Goal: Information Seeking & Learning: Learn about a topic

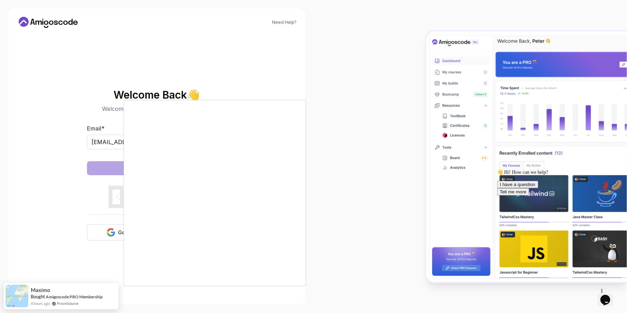
click at [414, 96] on body "Need Help? Welcome Back 👋 Welcome back! Please enter your details. Email * [EMA…" at bounding box center [313, 156] width 627 height 313
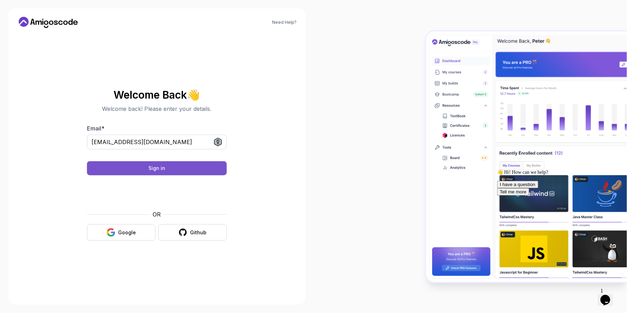
click at [165, 166] on button "Sign in" at bounding box center [157, 168] width 140 height 14
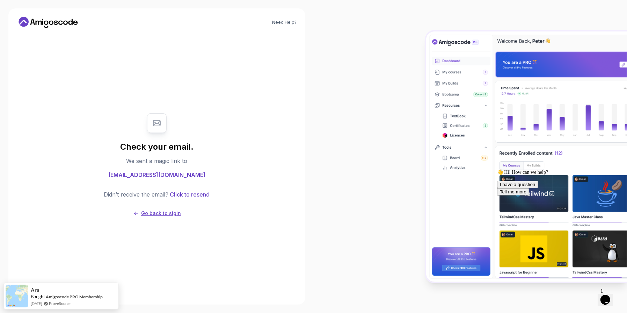
click at [147, 213] on p "Go back to sigin" at bounding box center [161, 213] width 40 height 7
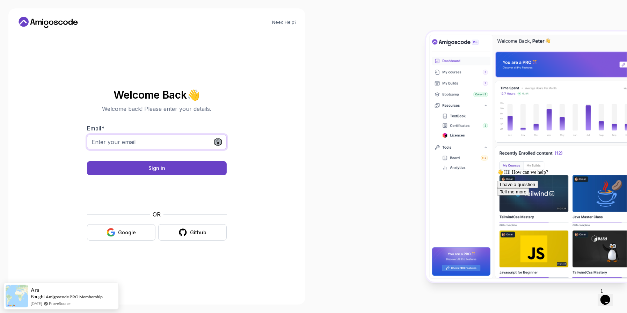
click at [119, 144] on input "Email *" at bounding box center [157, 141] width 140 height 15
type input "[EMAIL_ADDRESS][DOMAIN_NAME]"
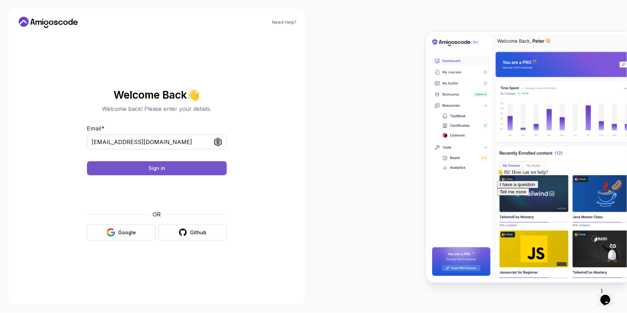
click at [162, 165] on div "Sign in" at bounding box center [156, 167] width 17 height 7
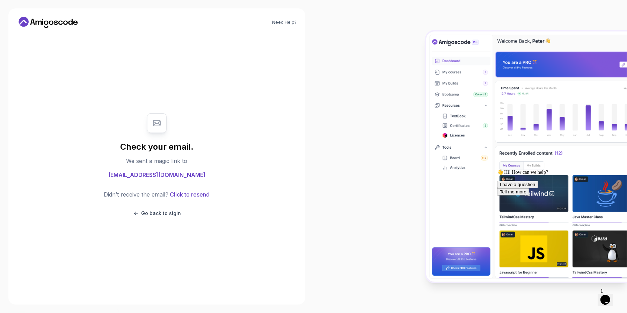
click at [610, 294] on icon "Chat widget" at bounding box center [605, 299] width 10 height 10
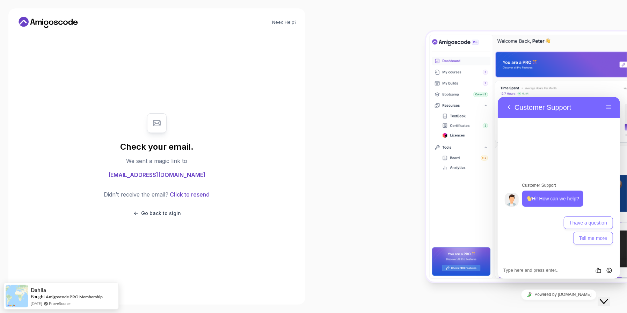
click at [608, 296] on icon "Close Chat This icon closes the chat window." at bounding box center [603, 300] width 8 height 8
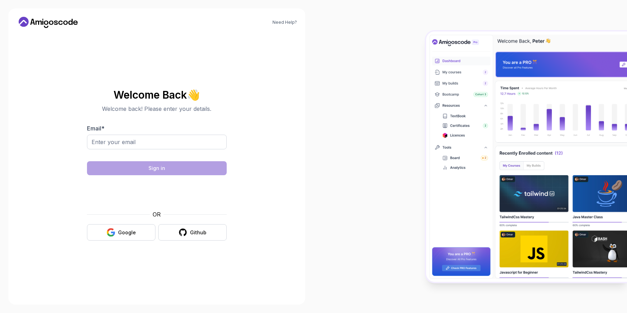
type input "[EMAIL_ADDRESS][DOMAIN_NAME]"
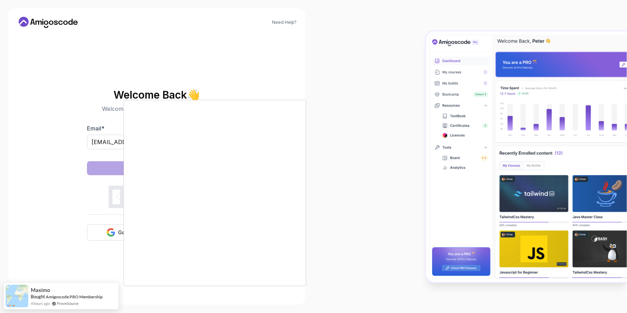
click at [412, 95] on body "Need Help? Welcome Back 👋 Welcome back! Please enter your details. Email * [EMA…" at bounding box center [313, 156] width 627 height 313
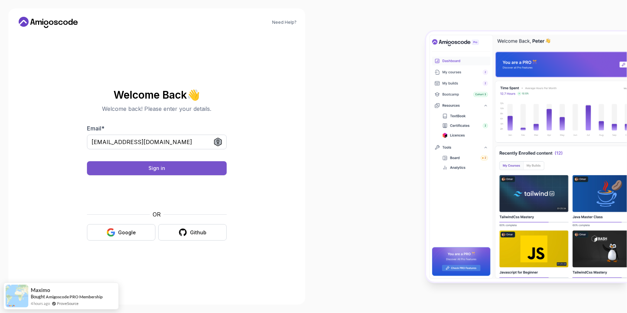
click at [182, 166] on button "Sign in" at bounding box center [157, 168] width 140 height 14
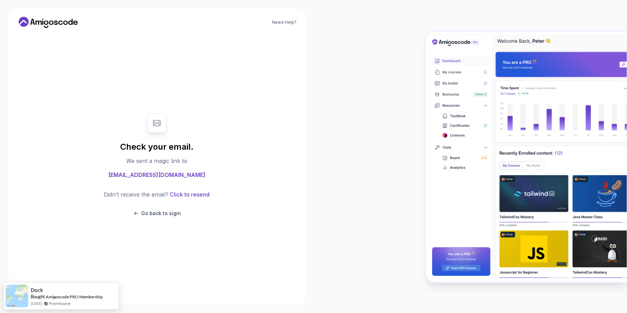
click at [263, 190] on section "Check your email. We sent a magic link to anas.arkiza@gmail.com Didn’t receive …" at bounding box center [156, 164] width 235 height 117
click at [356, 254] on div at bounding box center [471, 156] width 314 height 313
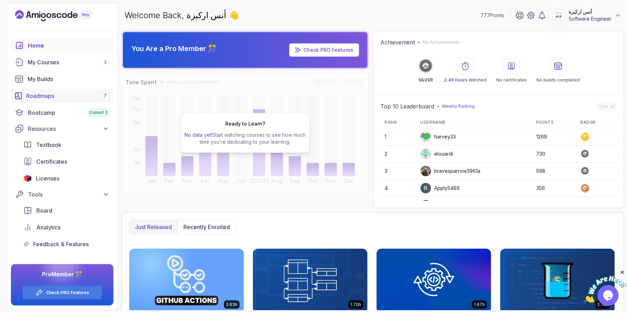
click at [46, 101] on link "Roadmaps 7" at bounding box center [62, 96] width 103 height 14
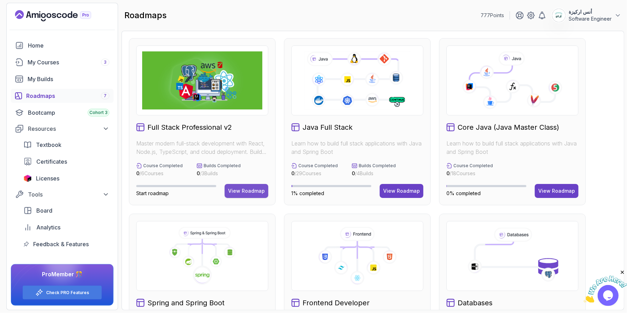
click at [246, 190] on div "View Roadmap" at bounding box center [246, 190] width 37 height 7
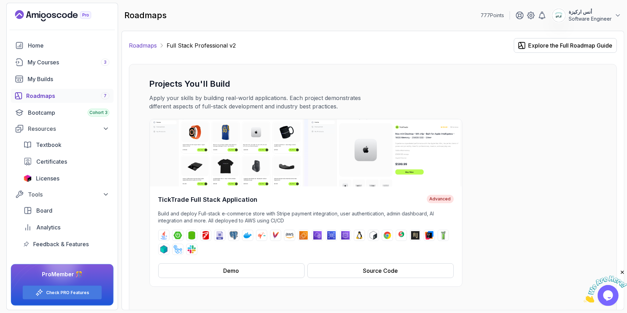
click at [141, 46] on link "Roadmaps" at bounding box center [143, 45] width 28 height 8
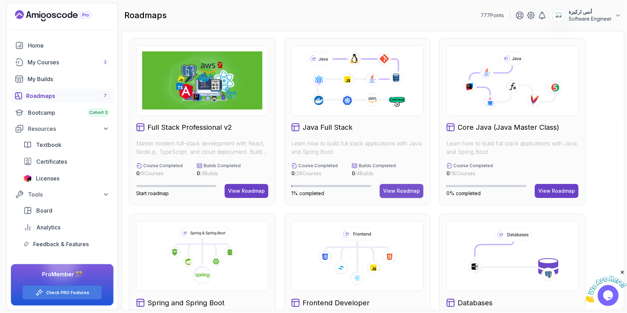
click at [396, 194] on button "View Roadmap" at bounding box center [402, 191] width 44 height 14
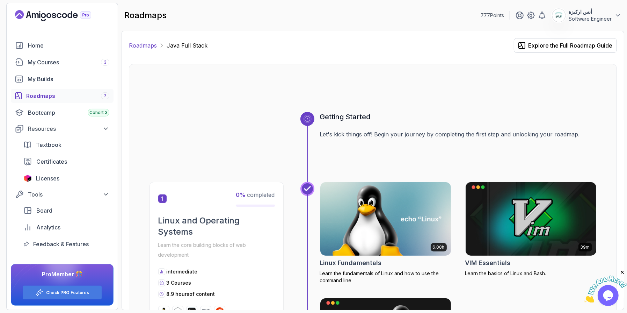
click at [145, 43] on link "Roadmaps" at bounding box center [143, 45] width 28 height 8
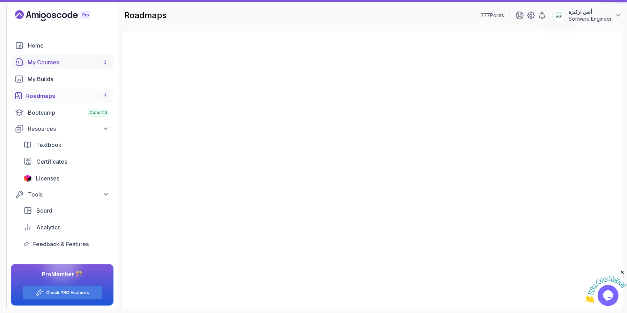
click at [44, 61] on div "My Courses 3" at bounding box center [69, 62] width 82 height 8
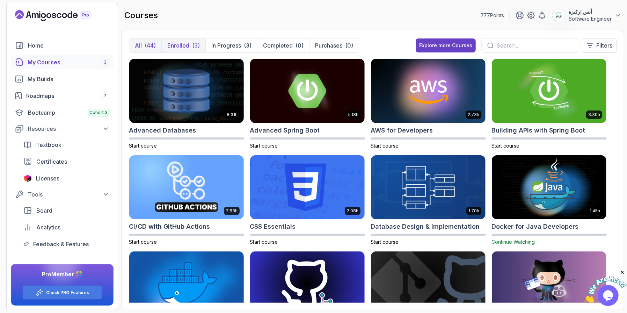
click at [192, 44] on div "(3)" at bounding box center [196, 45] width 8 height 8
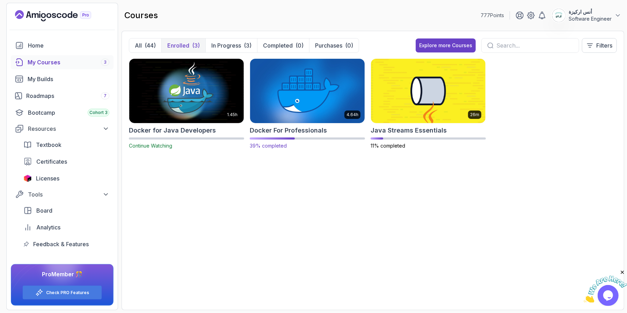
click at [290, 96] on img at bounding box center [307, 90] width 120 height 67
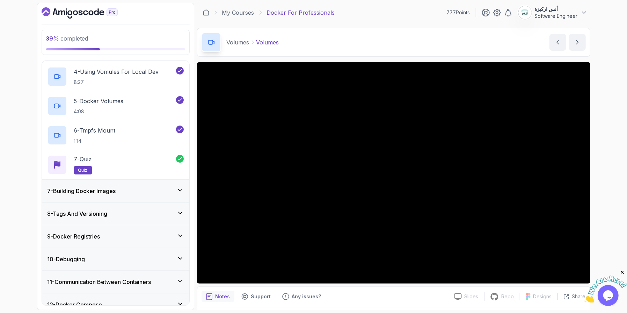
scroll to position [244, 0]
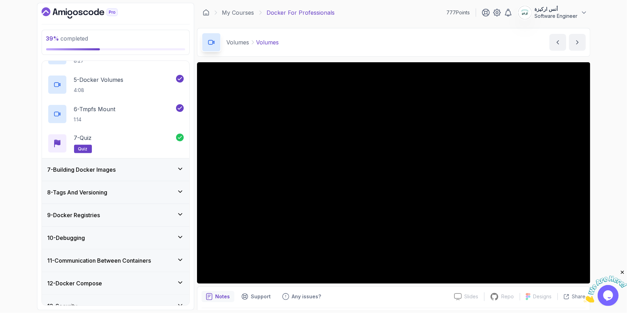
click at [181, 165] on icon at bounding box center [180, 168] width 7 height 7
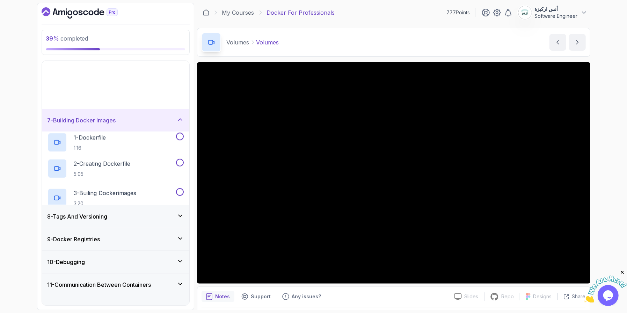
scroll to position [73, 0]
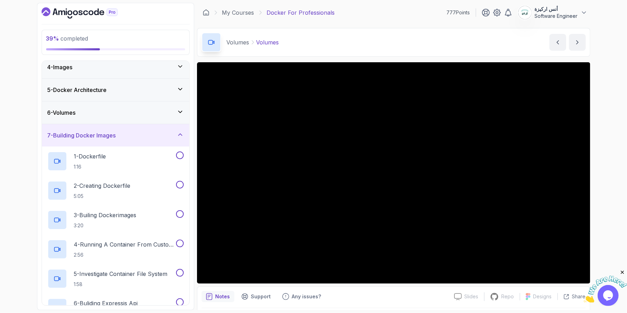
click at [181, 132] on icon at bounding box center [180, 134] width 7 height 7
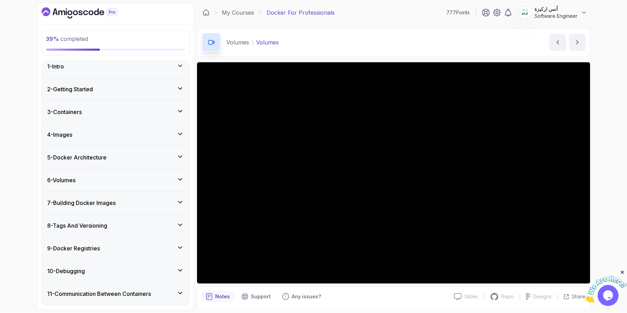
scroll to position [0, 0]
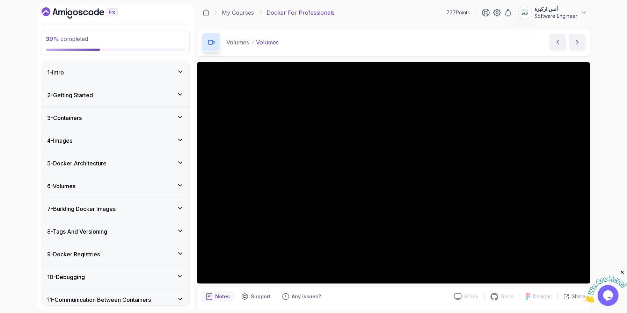
click at [178, 186] on icon at bounding box center [180, 185] width 7 height 7
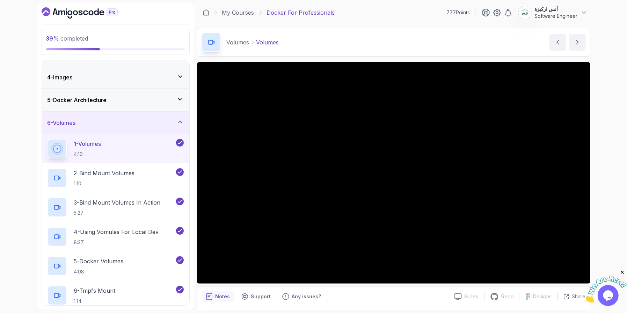
scroll to position [174, 0]
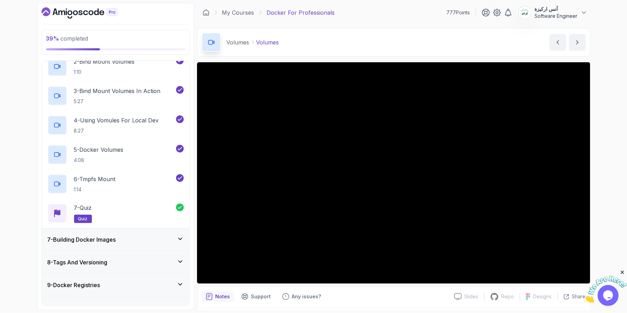
click at [180, 241] on icon at bounding box center [180, 238] width 7 height 7
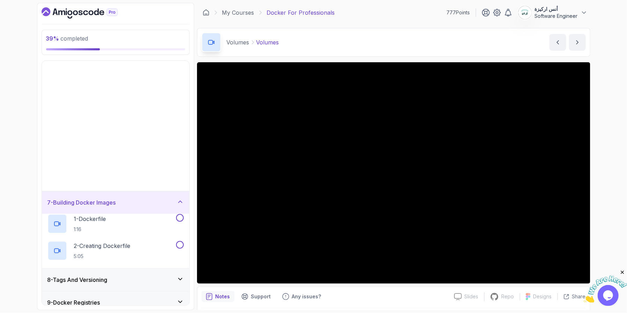
scroll to position [73, 0]
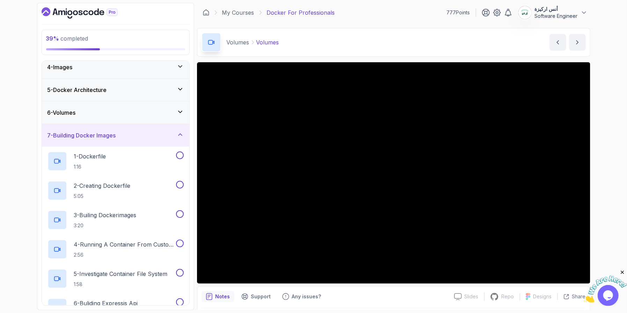
click at [179, 131] on icon at bounding box center [180, 134] width 7 height 7
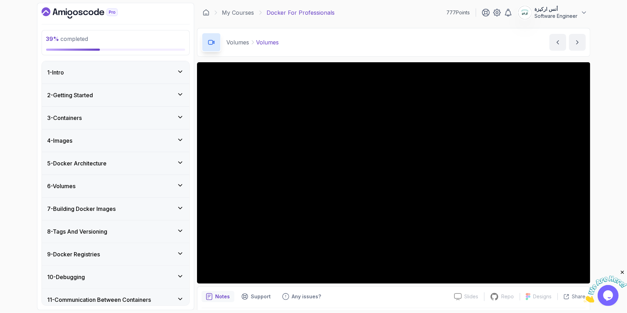
scroll to position [73, 0]
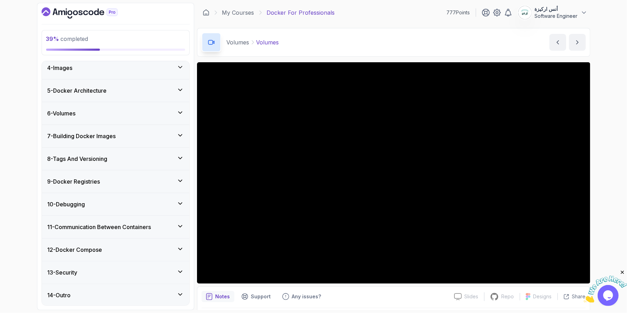
click at [85, 8] on icon "Dashboard" at bounding box center [80, 12] width 76 height 11
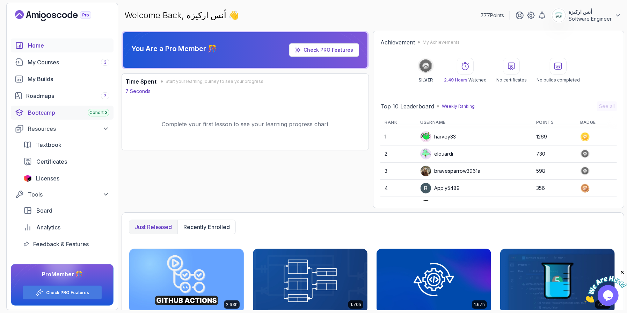
click at [41, 113] on div "Bootcamp Cohort 3" at bounding box center [68, 112] width 81 height 8
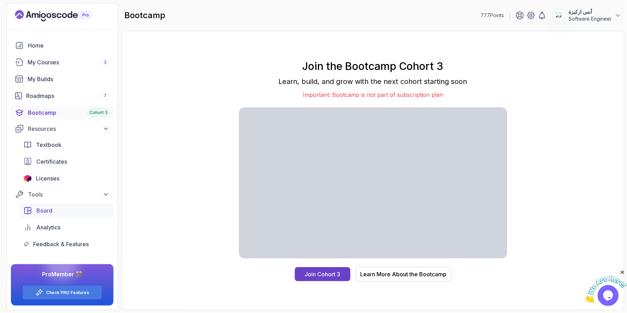
click at [47, 211] on span "Board" at bounding box center [44, 210] width 16 height 8
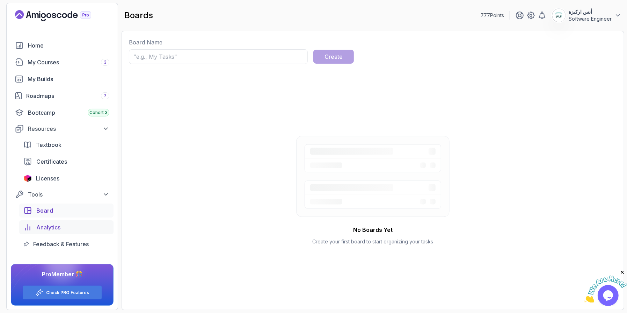
click at [51, 229] on span "Analytics" at bounding box center [48, 227] width 24 height 8
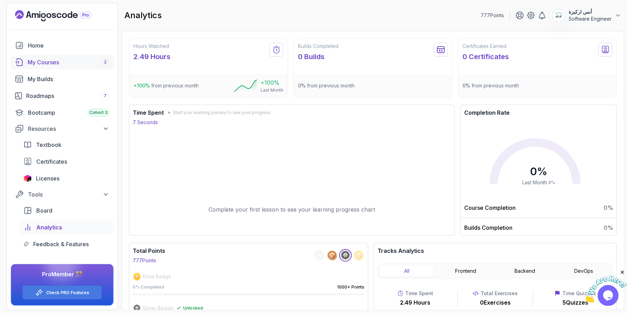
click at [62, 60] on div "My Courses 3" at bounding box center [69, 62] width 82 height 8
